Goal: Find specific page/section: Find specific page/section

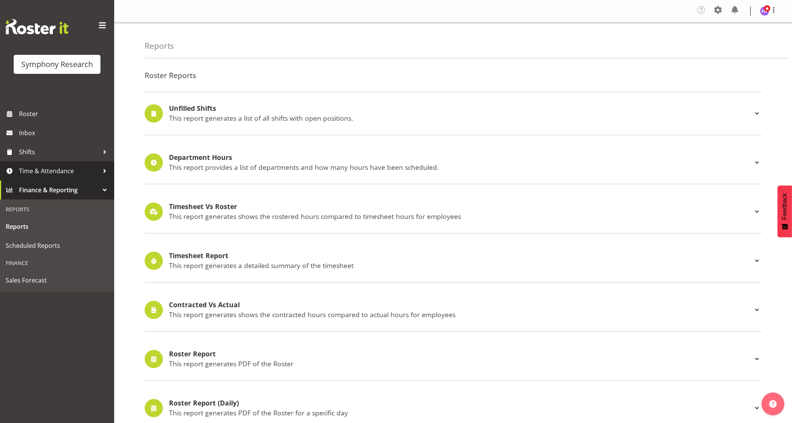
click at [53, 170] on span "Time & Attendance" at bounding box center [59, 170] width 80 height 11
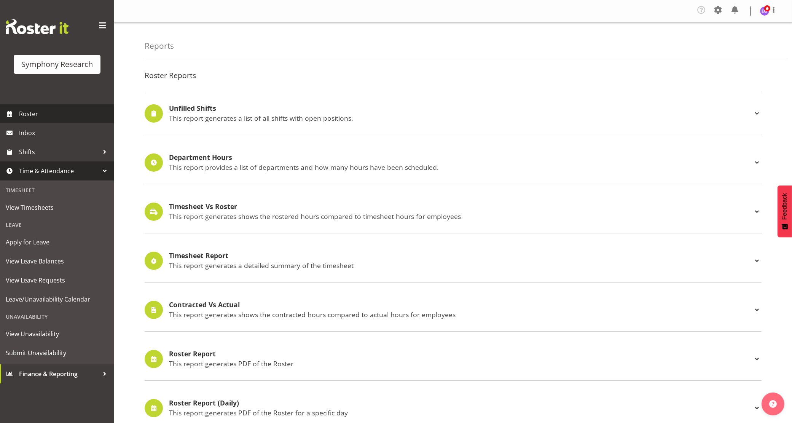
click at [52, 114] on span "Roster" at bounding box center [64, 113] width 91 height 11
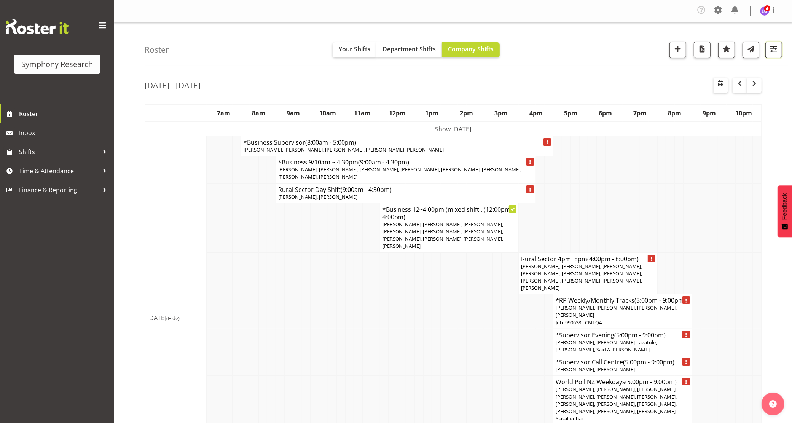
click at [773, 51] on span "button" at bounding box center [774, 49] width 10 height 10
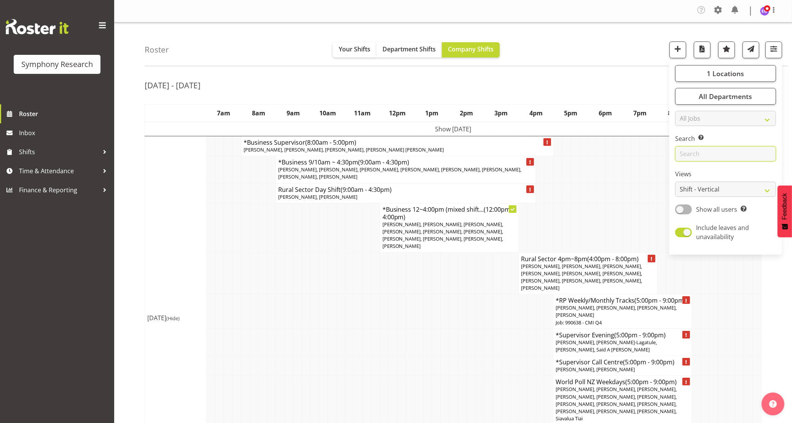
click at [701, 153] on input "text" at bounding box center [725, 153] width 101 height 15
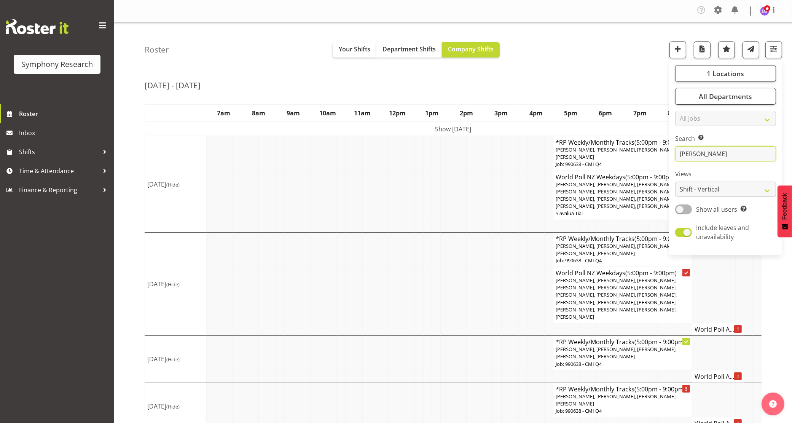
type input "HOLL"
click at [84, 299] on div "Symphony Research Roster Inbox Shifts Time & Attendance Finance & Reporting" at bounding box center [57, 211] width 114 height 423
